Goal: Check status: Check status

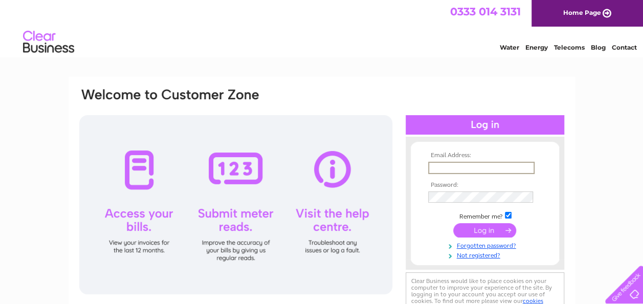
click at [443, 163] on input "text" at bounding box center [481, 168] width 106 height 12
type input "cmitchell1@hotmail.co.uk"
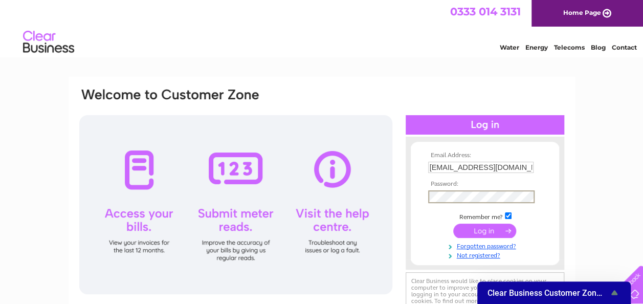
click at [453, 224] on input "submit" at bounding box center [484, 231] width 63 height 14
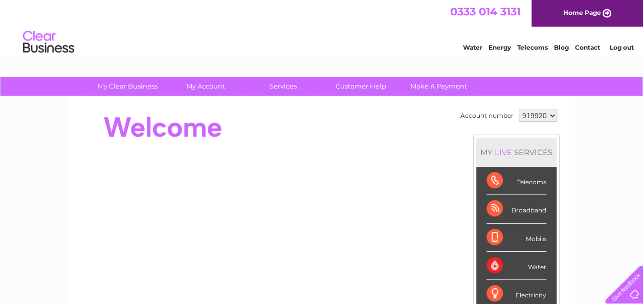
click at [529, 117] on select "919920 919927" at bounding box center [538, 116] width 38 height 12
select select "919927"
click at [519, 110] on select "919920 919927" at bounding box center [538, 116] width 38 height 12
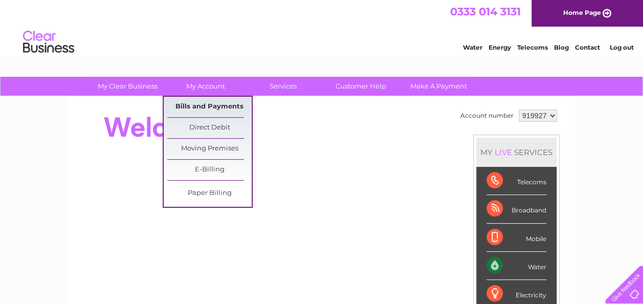
click at [200, 106] on link "Bills and Payments" at bounding box center [209, 107] width 84 height 20
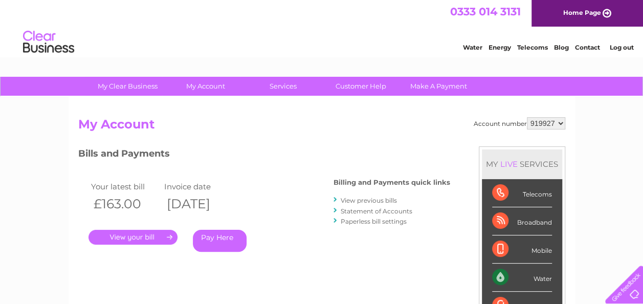
click at [377, 210] on link "Statement of Accounts" at bounding box center [377, 211] width 72 height 8
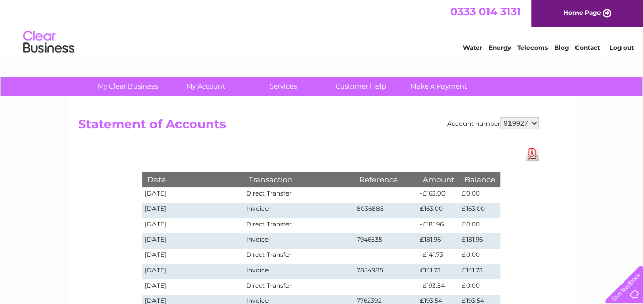
click at [616, 45] on link "Log out" at bounding box center [621, 47] width 24 height 8
